Goal: Transaction & Acquisition: Download file/media

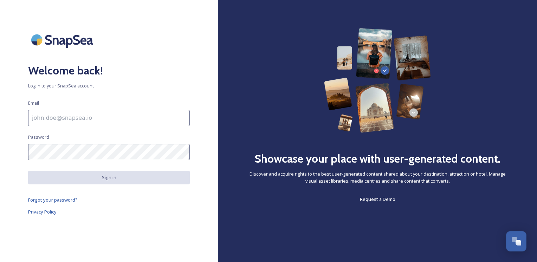
click at [122, 125] on input at bounding box center [109, 118] width 162 height 16
paste input "[EMAIL_ADDRESS][DOMAIN_NAME]"
type input "[EMAIL_ADDRESS][DOMAIN_NAME]"
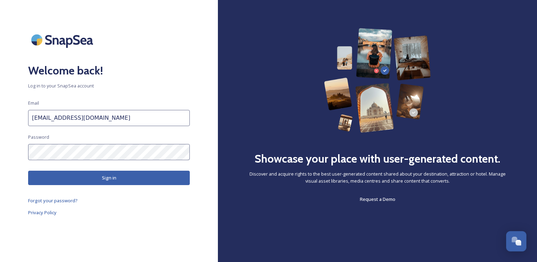
click at [124, 176] on button "Sign in" at bounding box center [109, 178] width 162 height 14
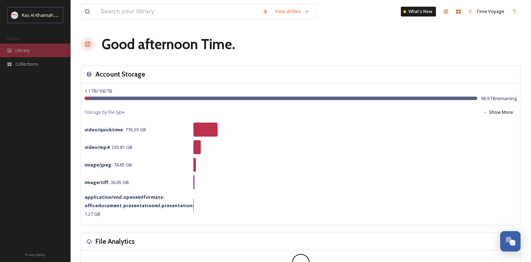
click at [28, 50] on span "Library" at bounding box center [22, 50] width 14 height 7
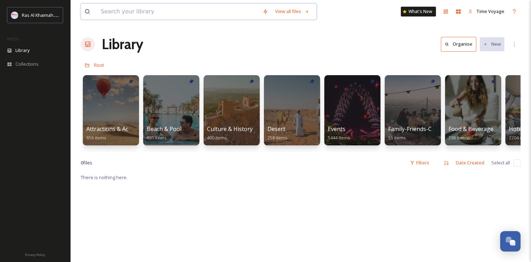
click at [184, 11] on input at bounding box center [178, 11] width 162 height 15
type input "д"
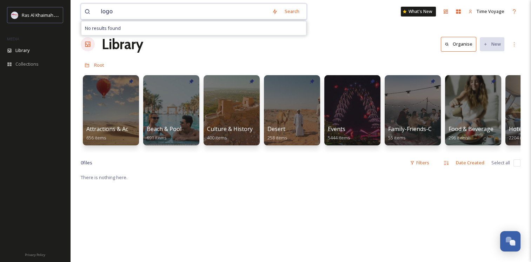
click at [180, 12] on input "logo" at bounding box center [182, 11] width 171 height 15
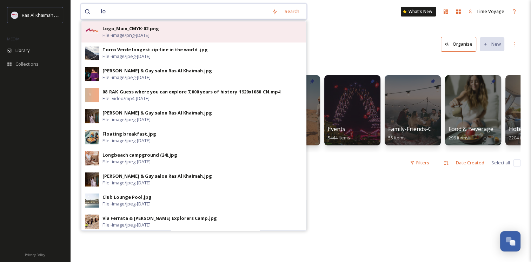
type input "lo"
click at [187, 28] on div "Logo_Main_CMYK-02.png File - image/png - [DATE]" at bounding box center [203, 31] width 200 height 13
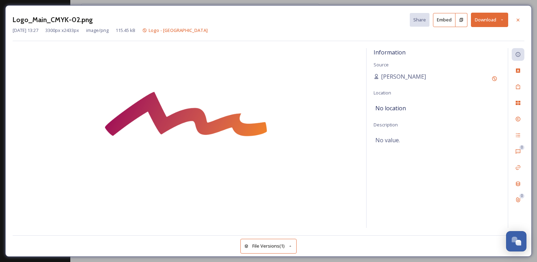
click at [485, 22] on button "Download" at bounding box center [489, 20] width 37 height 14
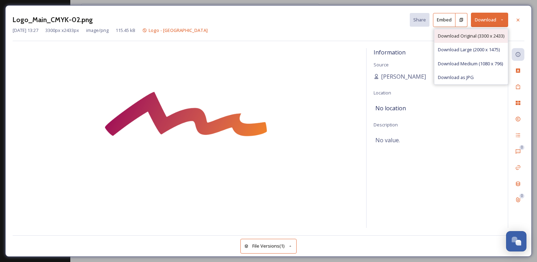
click at [484, 36] on span "Download Original (3300 x 2433)" at bounding box center [471, 36] width 66 height 7
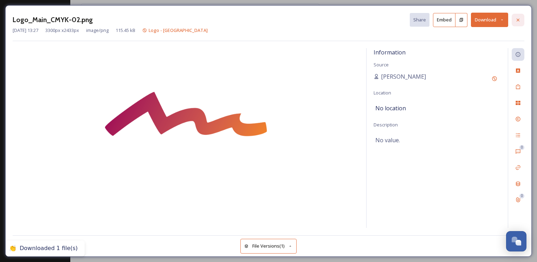
click at [515, 22] on icon at bounding box center [518, 20] width 6 height 6
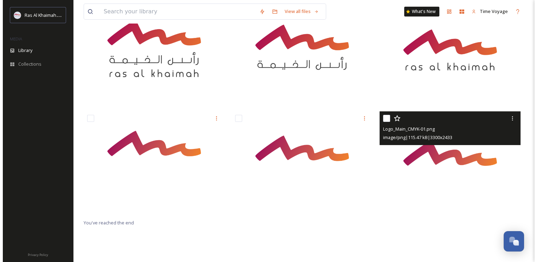
scroll to position [60, 0]
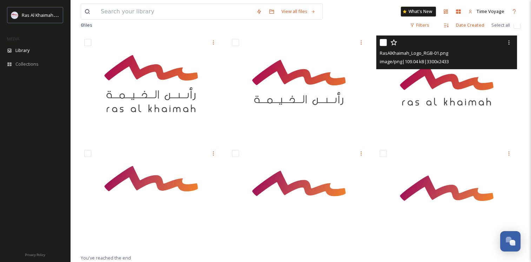
click at [478, 100] on img at bounding box center [447, 87] width 141 height 104
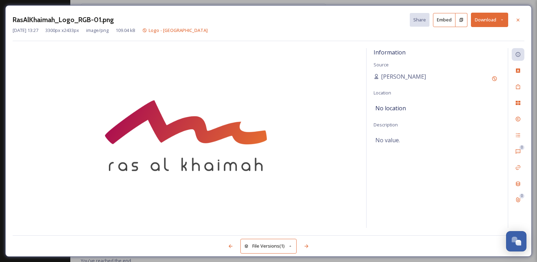
click at [486, 22] on button "Download" at bounding box center [489, 20] width 37 height 14
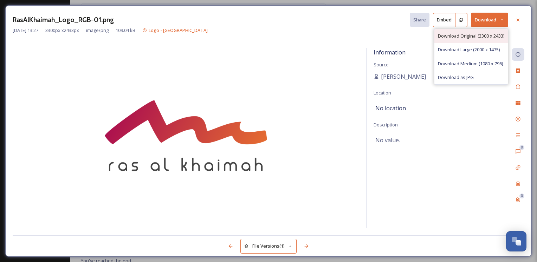
click at [483, 35] on span "Download Original (3300 x 2433)" at bounding box center [471, 36] width 66 height 7
